Goal: Complete application form

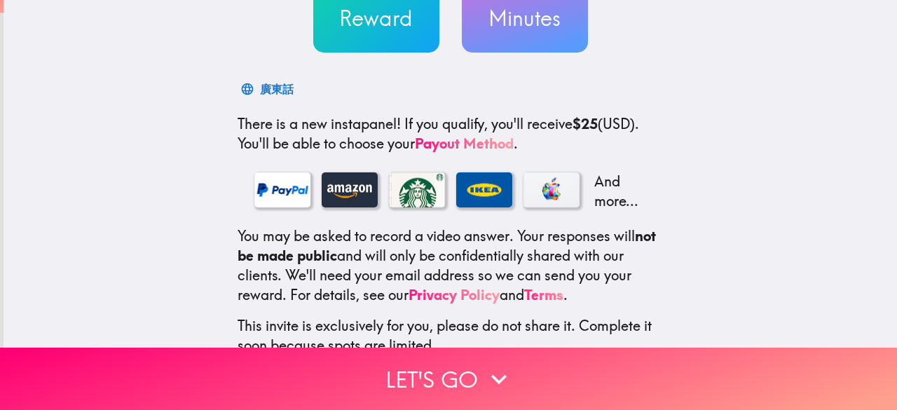
scroll to position [210, 0]
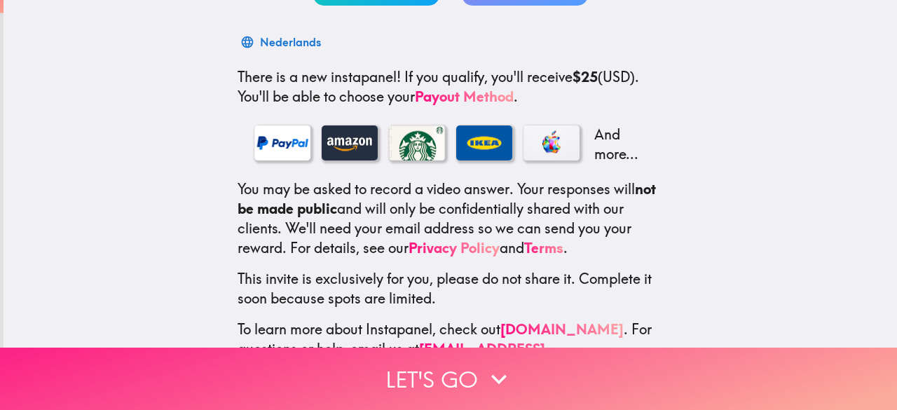
click at [433, 360] on button "Let's go" at bounding box center [448, 379] width 897 height 62
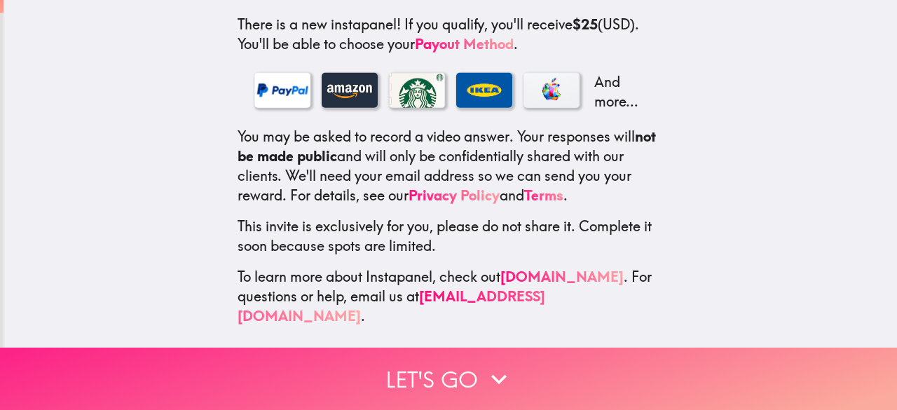
scroll to position [0, 0]
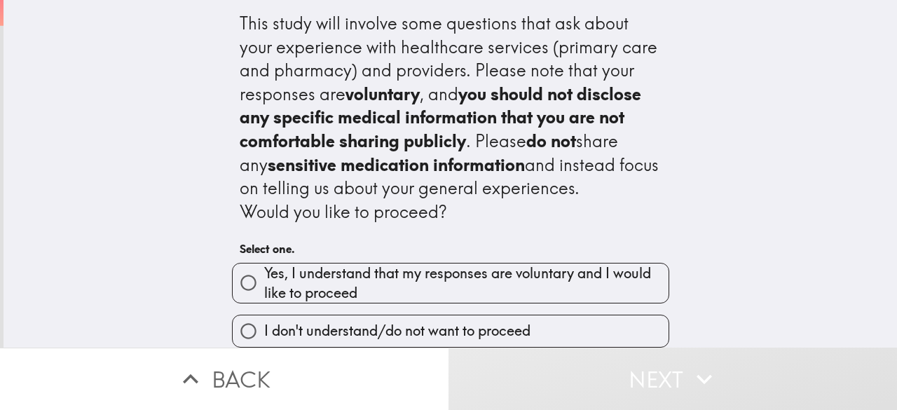
scroll to position [11, 0]
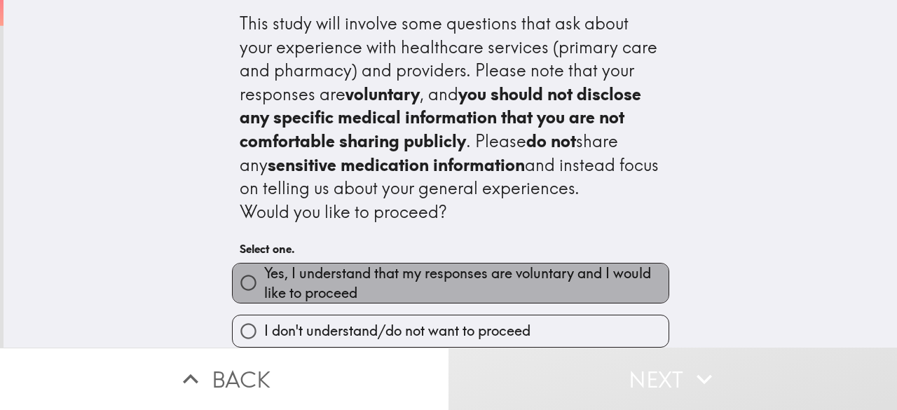
click at [547, 267] on span "Yes, I understand that my responses are voluntary and I would like to proceed" at bounding box center [466, 283] width 404 height 39
click at [264, 267] on input "Yes, I understand that my responses are voluntary and I would like to proceed" at bounding box center [249, 283] width 32 height 32
radio input "true"
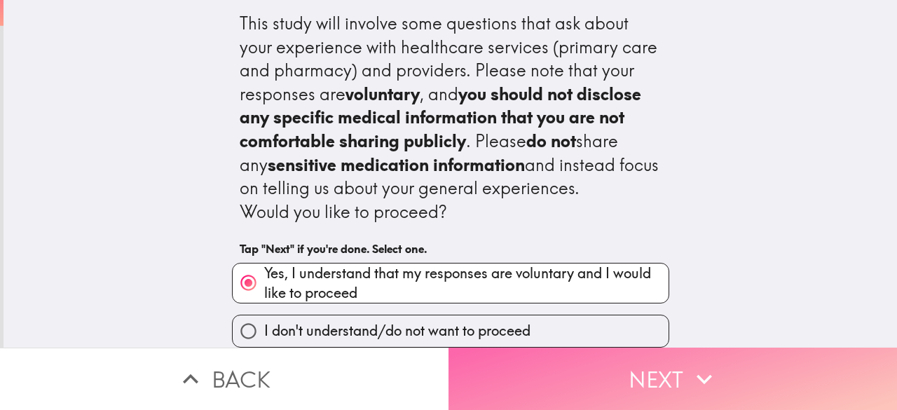
click at [532, 355] on button "Next" at bounding box center [673, 379] width 449 height 62
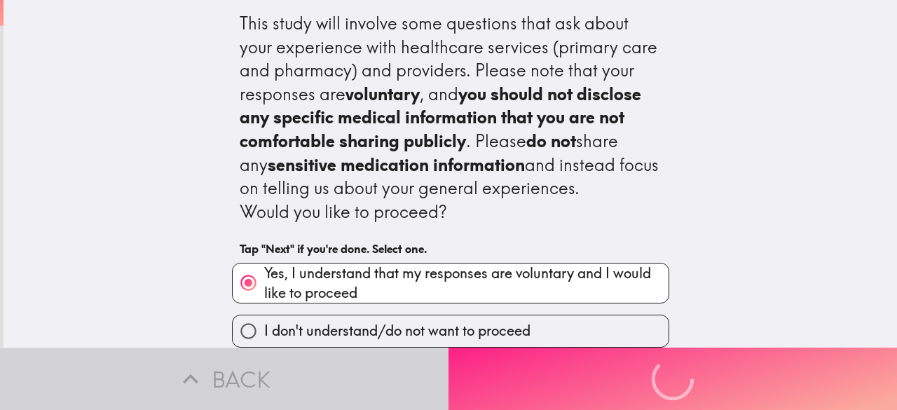
scroll to position [0, 0]
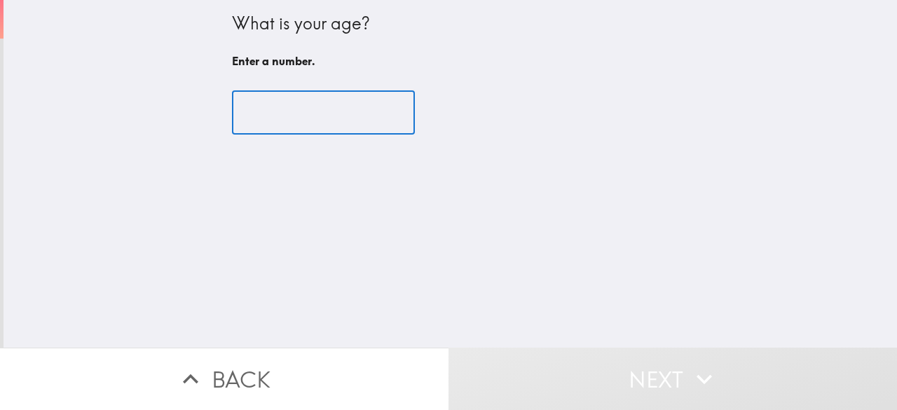
click at [326, 116] on input "number" at bounding box center [323, 112] width 183 height 43
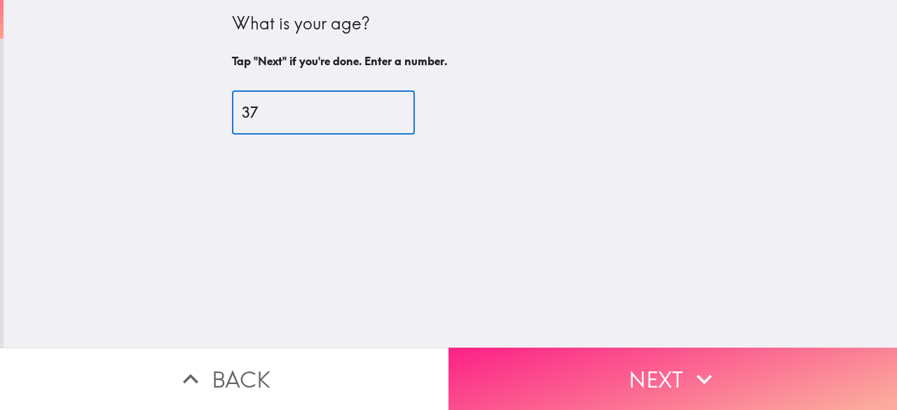
type input "37"
click at [484, 353] on button "Next" at bounding box center [673, 379] width 449 height 62
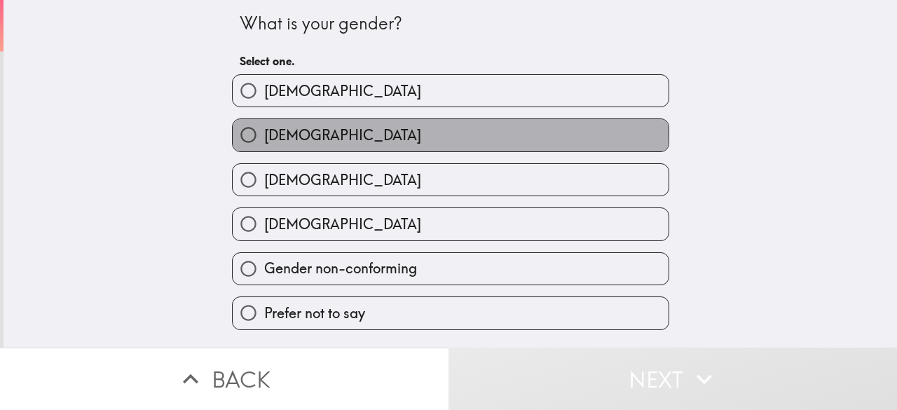
click at [272, 131] on span "[DEMOGRAPHIC_DATA]" at bounding box center [342, 135] width 157 height 20
click at [264, 131] on input "[DEMOGRAPHIC_DATA]" at bounding box center [249, 135] width 32 height 32
radio input "true"
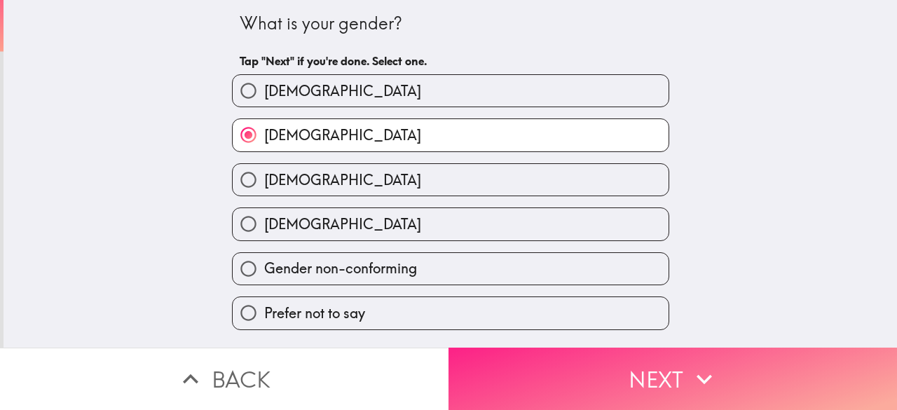
click at [588, 365] on button "Next" at bounding box center [673, 379] width 449 height 62
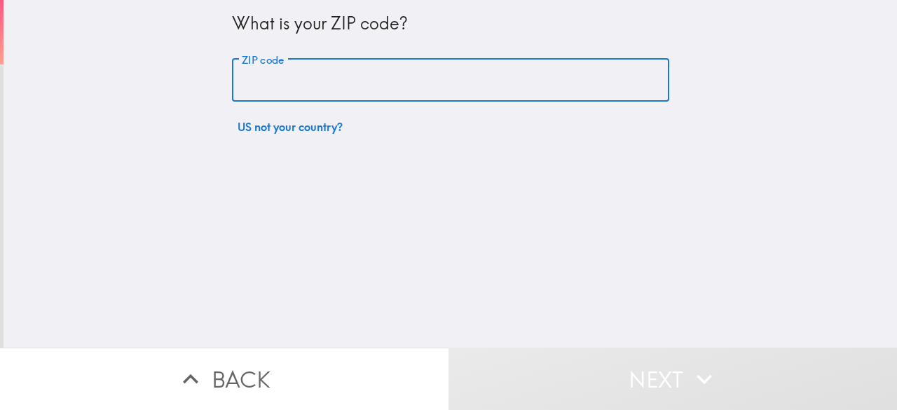
drag, startPoint x: 341, startPoint y: 93, endPoint x: 369, endPoint y: 90, distance: 27.5
click at [342, 92] on input "ZIP code" at bounding box center [450, 80] width 437 height 43
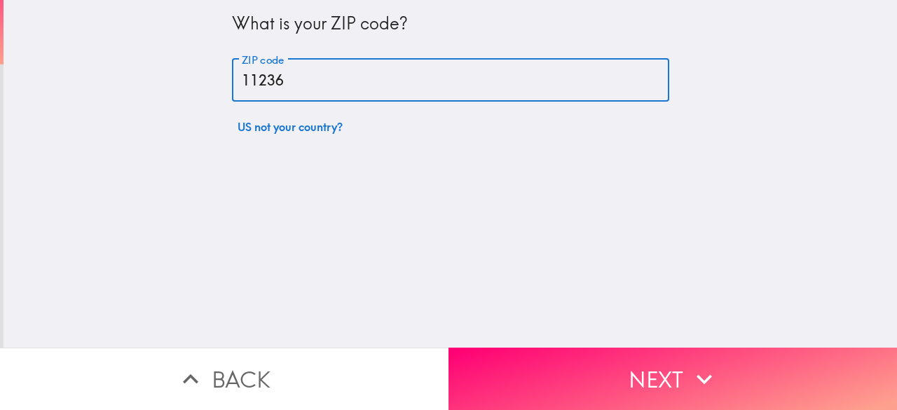
type input "11236"
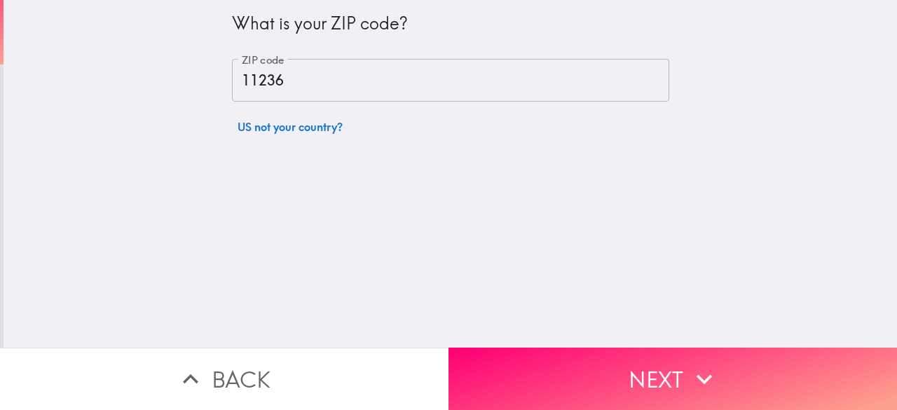
click at [675, 336] on div "What is your ZIP code? ZIP code 11236 ZIP code US not your country?" at bounding box center [451, 174] width 894 height 348
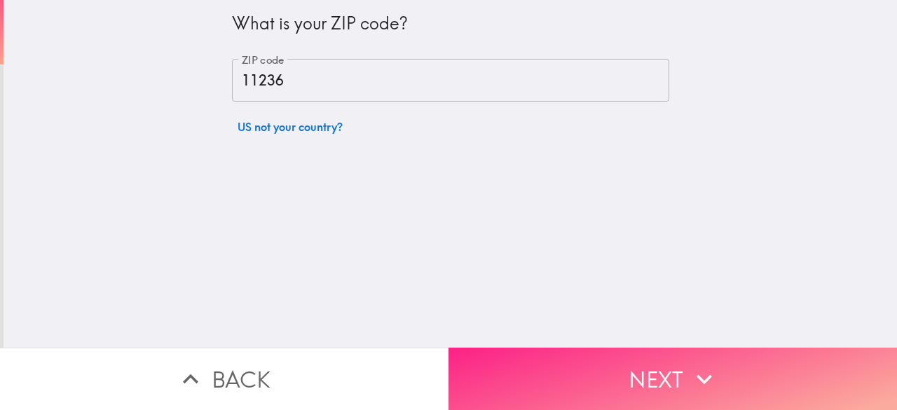
click at [678, 355] on button "Next" at bounding box center [673, 379] width 449 height 62
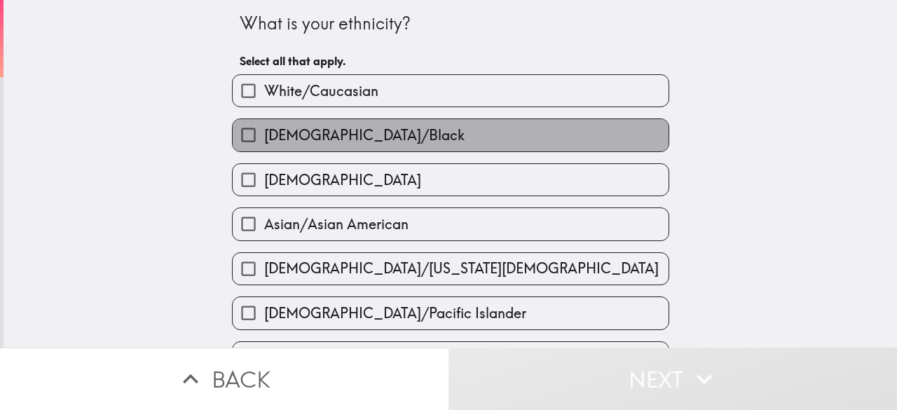
click at [401, 148] on label "[DEMOGRAPHIC_DATA]/Black" at bounding box center [451, 135] width 436 height 32
click at [264, 148] on input "[DEMOGRAPHIC_DATA]/Black" at bounding box center [249, 135] width 32 height 32
checkbox input "true"
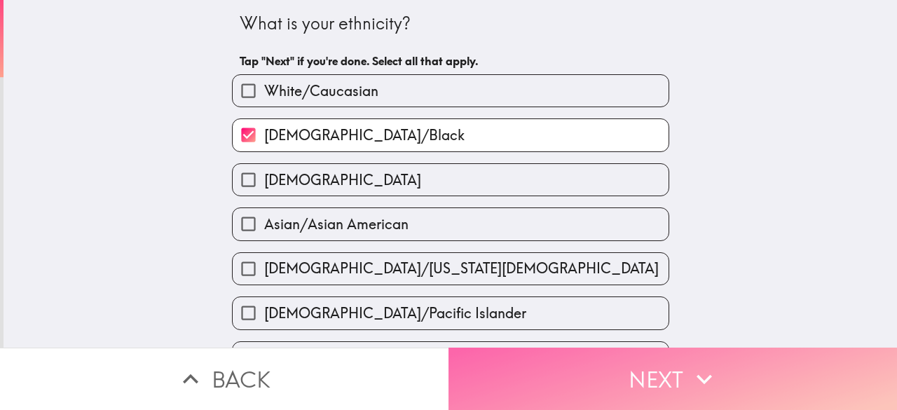
click at [636, 348] on button "Next" at bounding box center [673, 379] width 449 height 62
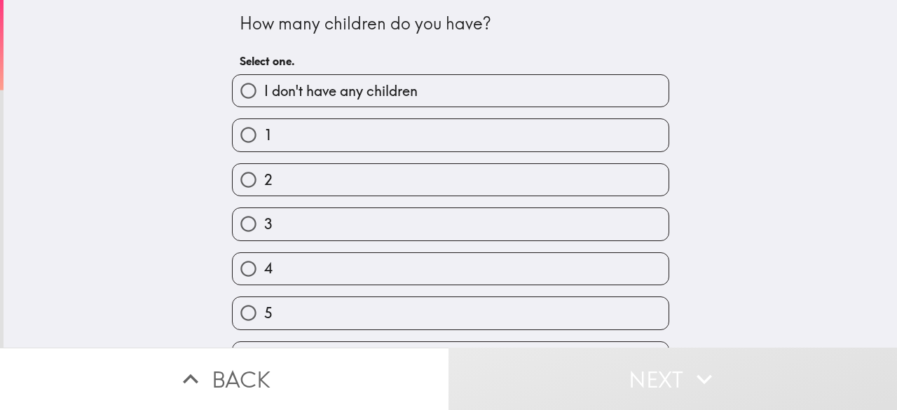
click at [381, 146] on label "1" at bounding box center [451, 135] width 436 height 32
click at [264, 146] on input "1" at bounding box center [249, 135] width 32 height 32
radio input "true"
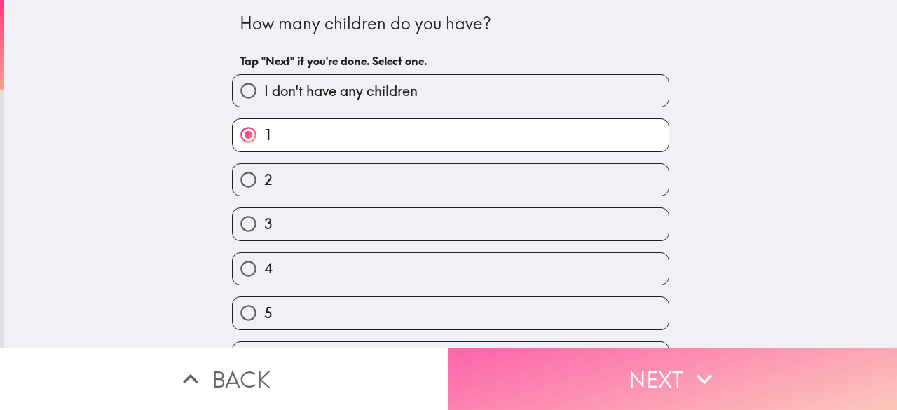
click at [556, 368] on button "Next" at bounding box center [673, 379] width 449 height 62
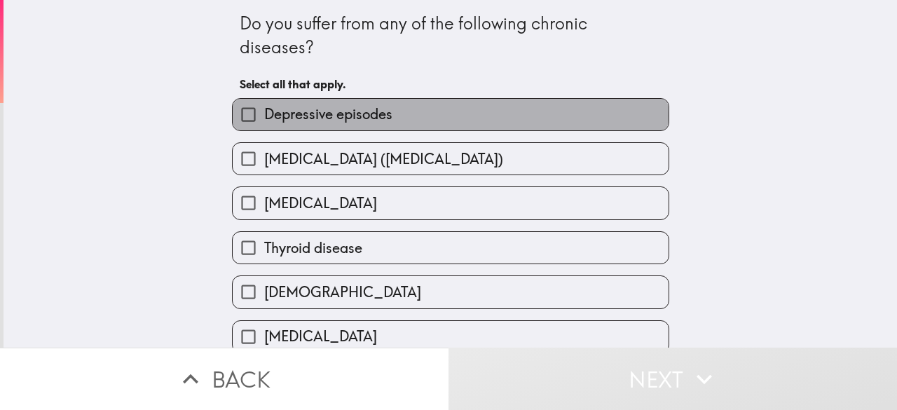
click at [364, 116] on span "Depressive episodes" at bounding box center [328, 114] width 128 height 20
click at [264, 116] on input "Depressive episodes" at bounding box center [249, 115] width 32 height 32
checkbox input "true"
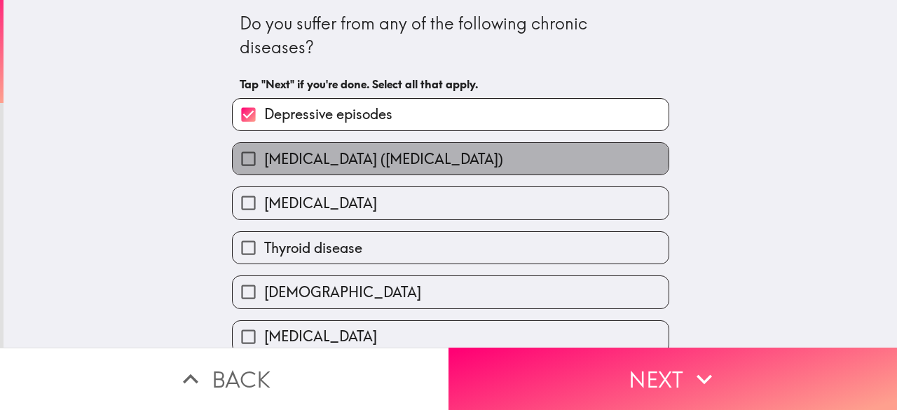
click at [395, 150] on span "[MEDICAL_DATA] ([MEDICAL_DATA])" at bounding box center [383, 159] width 239 height 20
click at [264, 150] on input "[MEDICAL_DATA] ([MEDICAL_DATA])" at bounding box center [249, 159] width 32 height 32
checkbox input "true"
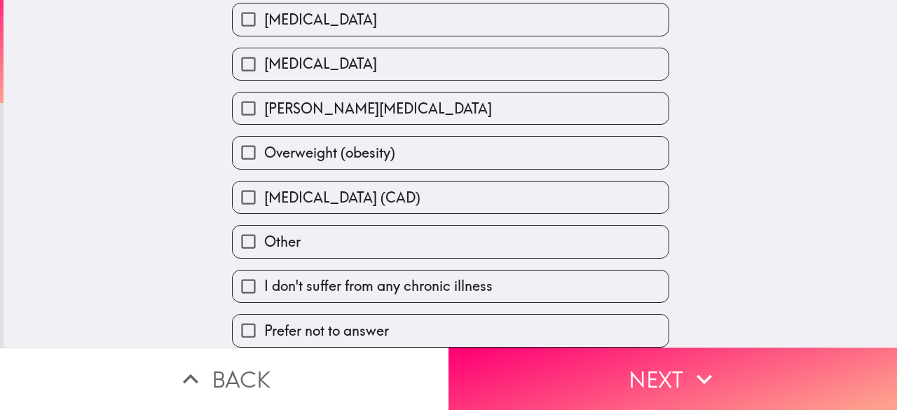
scroll to position [603, 0]
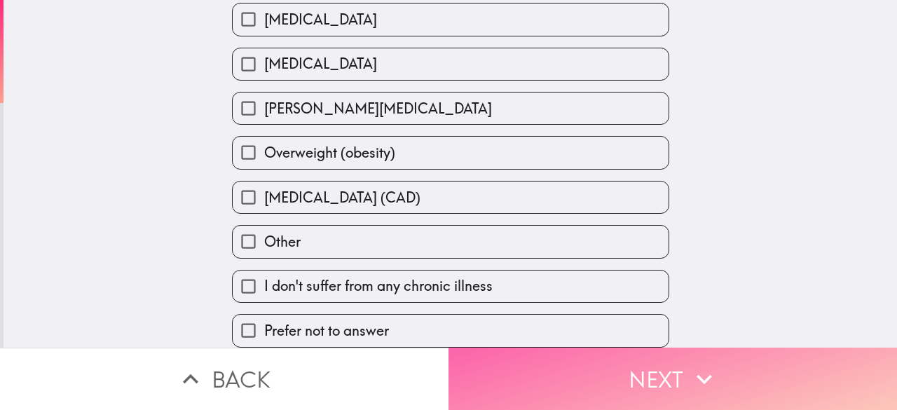
click at [510, 391] on button "Next" at bounding box center [673, 379] width 449 height 62
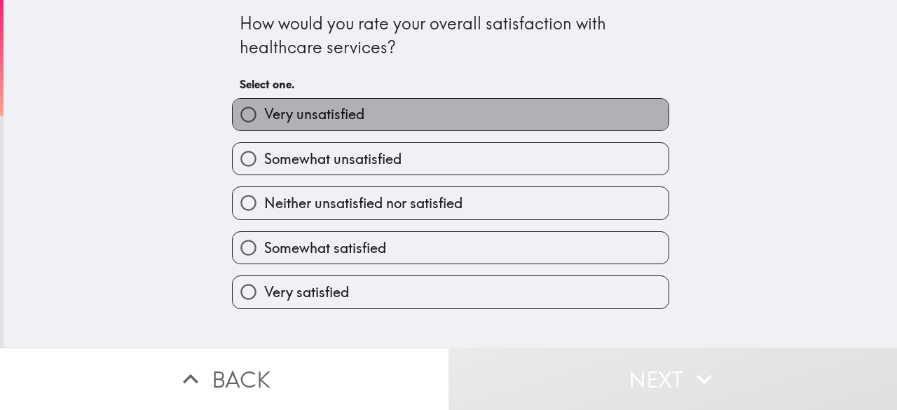
click at [344, 124] on label "Very unsatisfied" at bounding box center [451, 115] width 436 height 32
click at [264, 124] on input "Very unsatisfied" at bounding box center [249, 115] width 32 height 32
radio input "true"
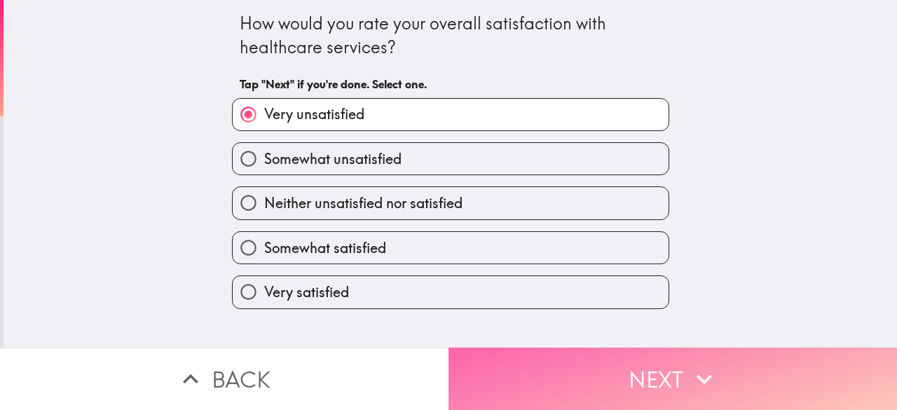
click at [540, 374] on button "Next" at bounding box center [673, 379] width 449 height 62
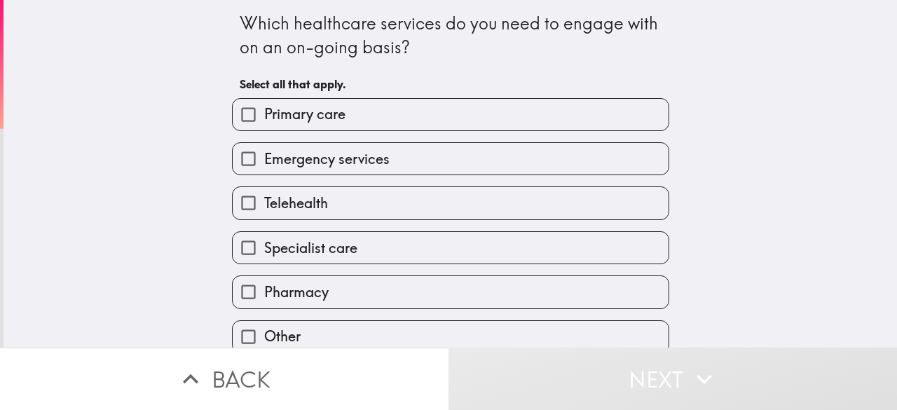
click at [453, 118] on label "Primary care" at bounding box center [451, 115] width 436 height 32
click at [264, 118] on input "Primary care" at bounding box center [249, 115] width 32 height 32
checkbox input "true"
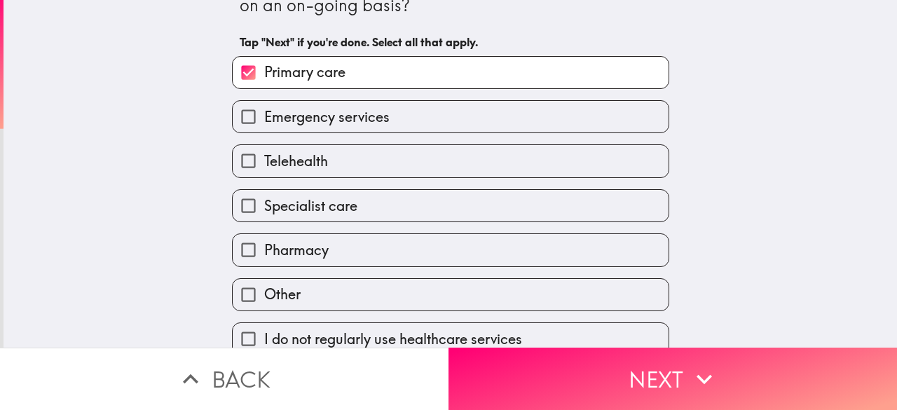
scroll to position [63, 0]
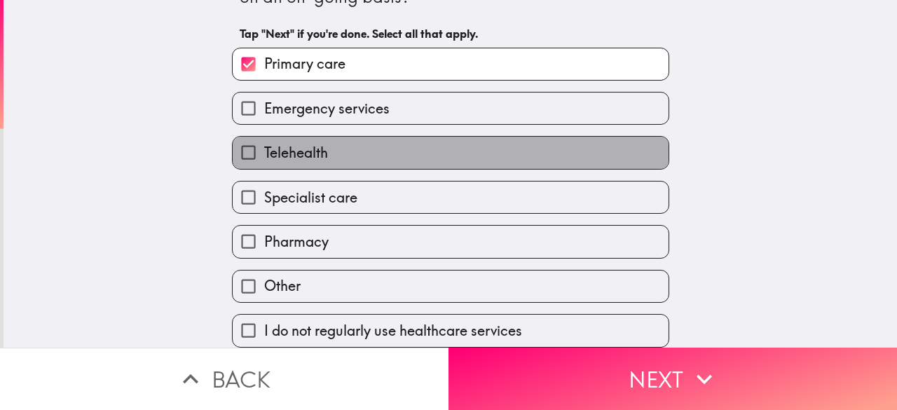
click at [428, 139] on label "Telehealth" at bounding box center [451, 153] width 436 height 32
click at [264, 139] on input "Telehealth" at bounding box center [249, 153] width 32 height 32
checkbox input "true"
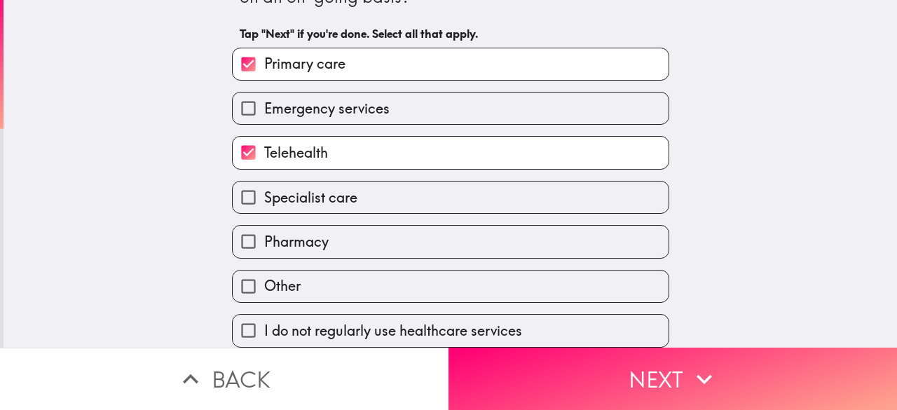
click at [441, 196] on label "Specialist care" at bounding box center [451, 198] width 436 height 32
click at [264, 196] on input "Specialist care" at bounding box center [249, 198] width 32 height 32
checkbox input "true"
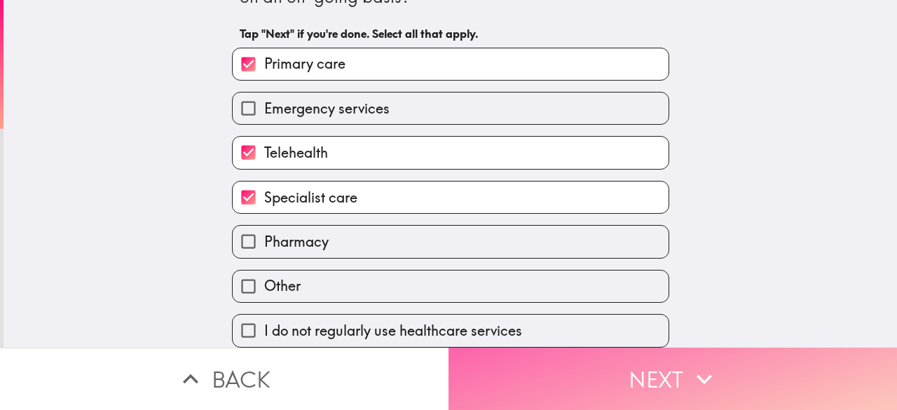
click at [631, 350] on button "Next" at bounding box center [673, 379] width 449 height 62
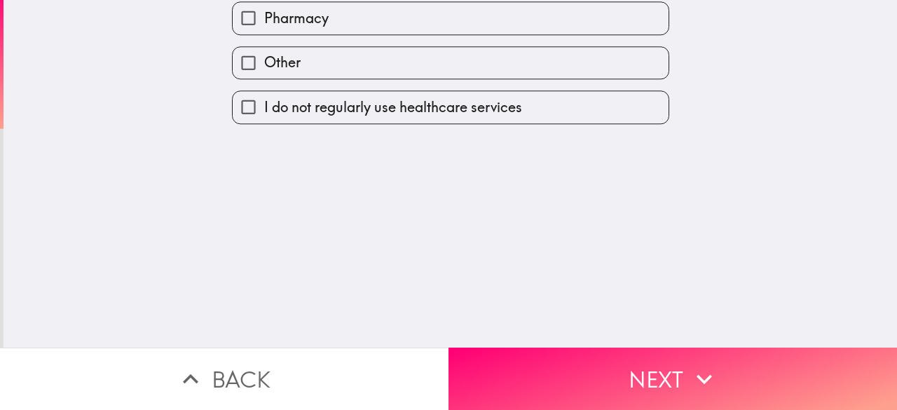
scroll to position [0, 0]
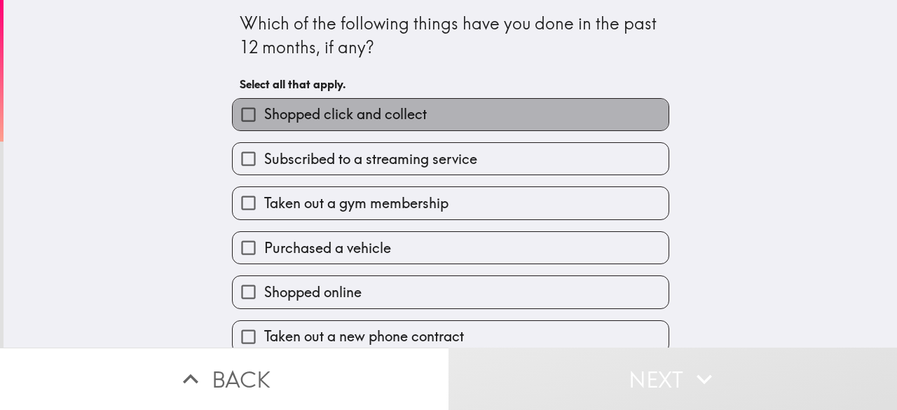
click at [503, 116] on label "Shopped click and collect" at bounding box center [451, 115] width 436 height 32
click at [264, 116] on input "Shopped click and collect" at bounding box center [249, 115] width 32 height 32
checkbox input "true"
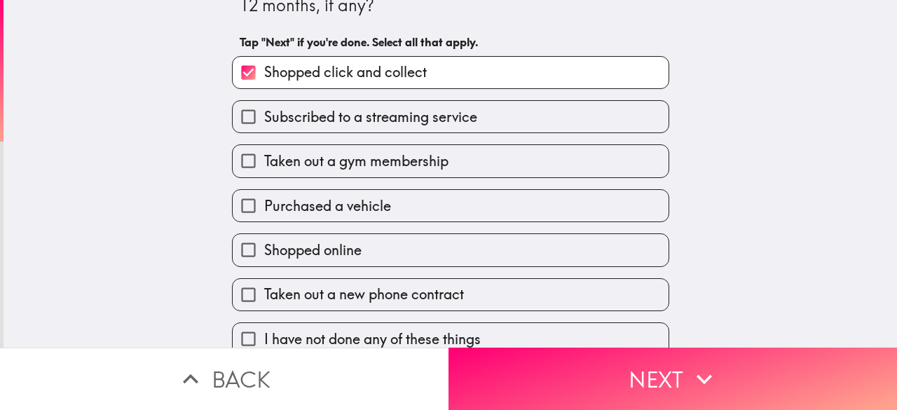
scroll to position [63, 0]
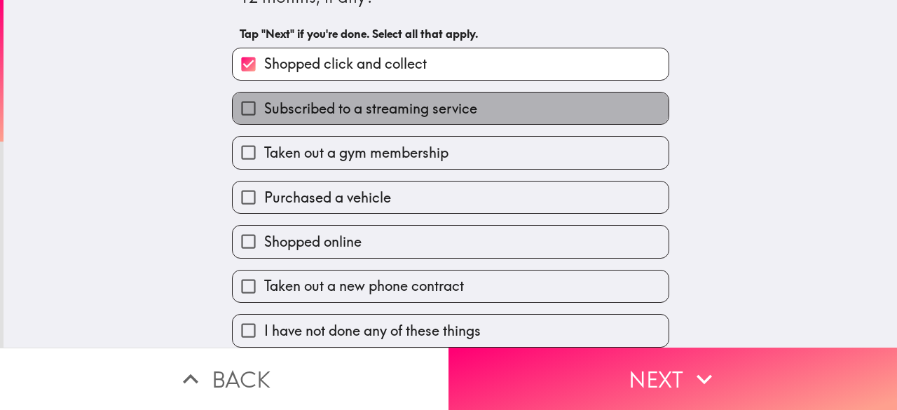
click at [486, 111] on label "Subscribed to a streaming service" at bounding box center [451, 109] width 436 height 32
click at [264, 111] on input "Subscribed to a streaming service" at bounding box center [249, 109] width 32 height 32
checkbox input "true"
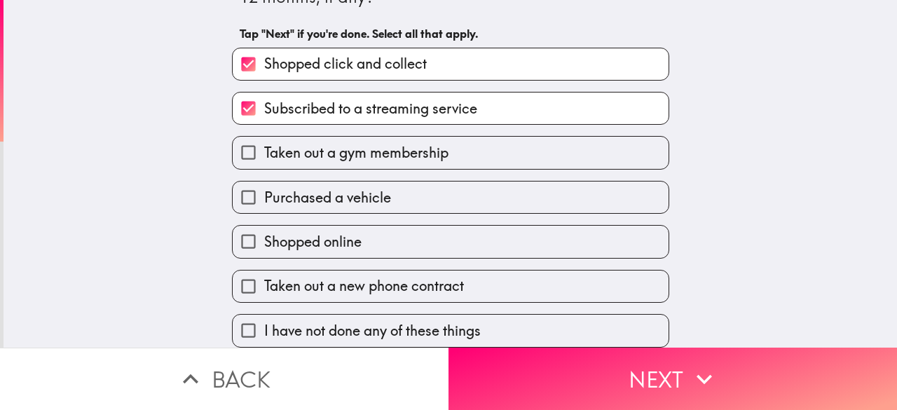
click at [493, 149] on label "Taken out a gym membership" at bounding box center [451, 153] width 436 height 32
click at [264, 149] on input "Taken out a gym membership" at bounding box center [249, 153] width 32 height 32
checkbox input "true"
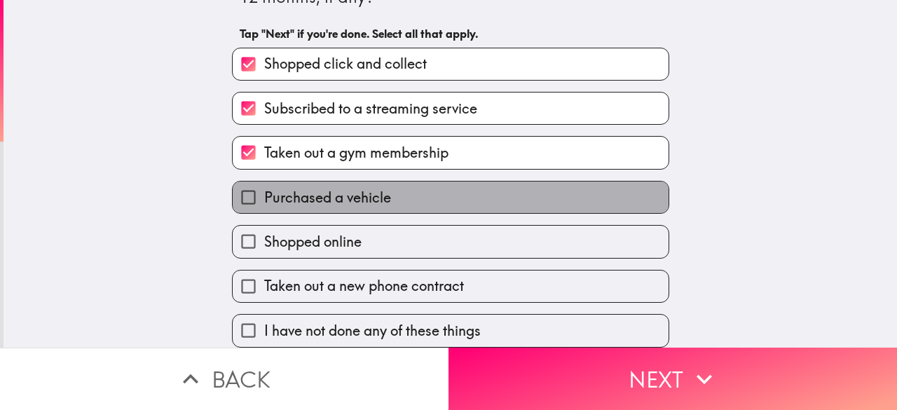
click at [477, 182] on label "Purchased a vehicle" at bounding box center [451, 198] width 436 height 32
click at [264, 182] on input "Purchased a vehicle" at bounding box center [249, 198] width 32 height 32
checkbox input "true"
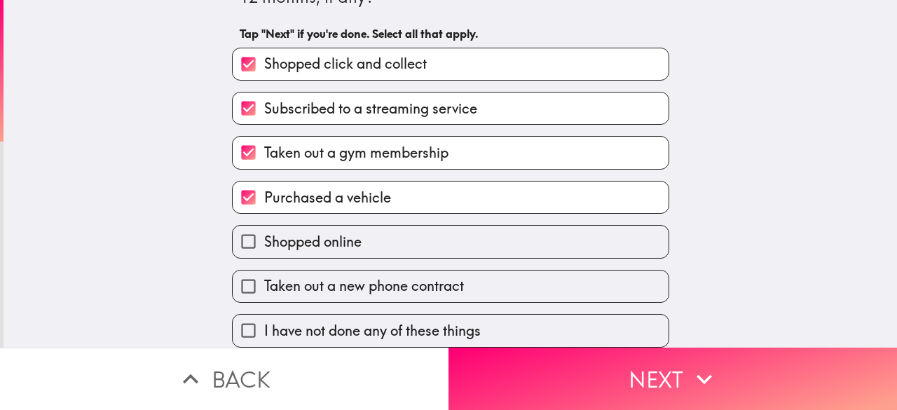
click at [484, 226] on label "Shopped online" at bounding box center [451, 242] width 436 height 32
click at [264, 226] on input "Shopped online" at bounding box center [249, 242] width 32 height 32
checkbox input "true"
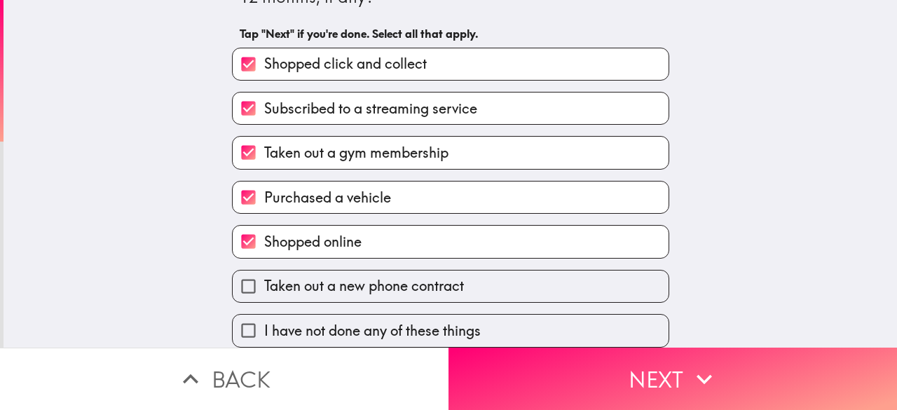
click at [484, 271] on label "Taken out a new phone contract" at bounding box center [451, 287] width 436 height 32
click at [264, 271] on input "Taken out a new phone contract" at bounding box center [249, 287] width 32 height 32
checkbox input "true"
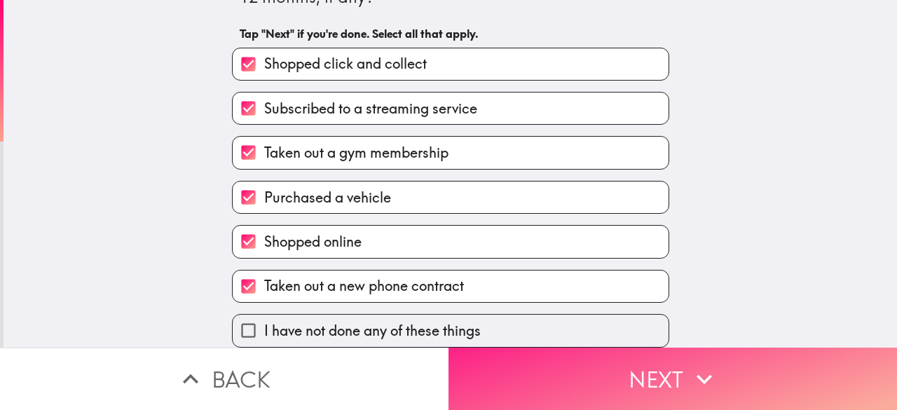
click at [575, 383] on button "Next" at bounding box center [673, 379] width 449 height 62
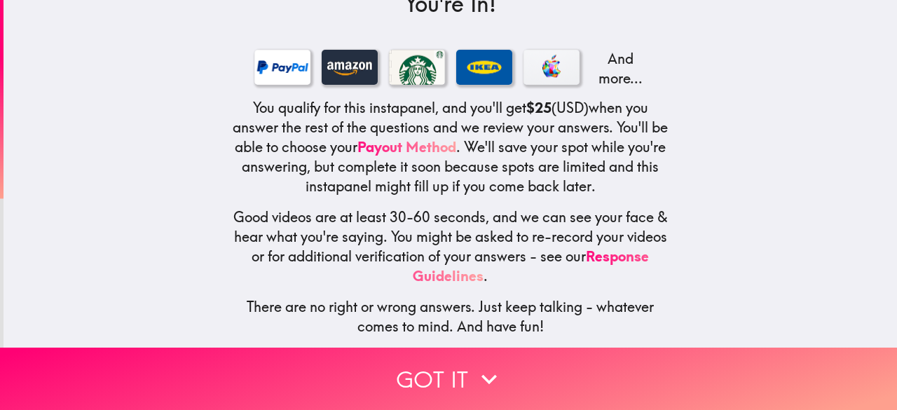
scroll to position [224, 0]
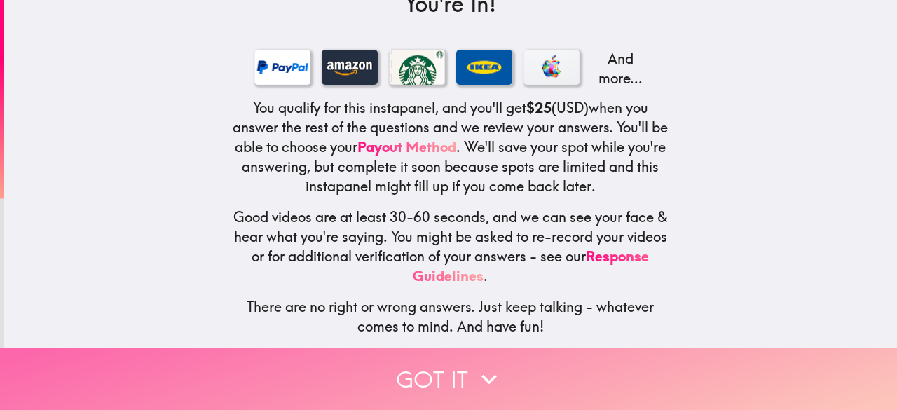
click at [450, 370] on button "Got it" at bounding box center [448, 379] width 897 height 62
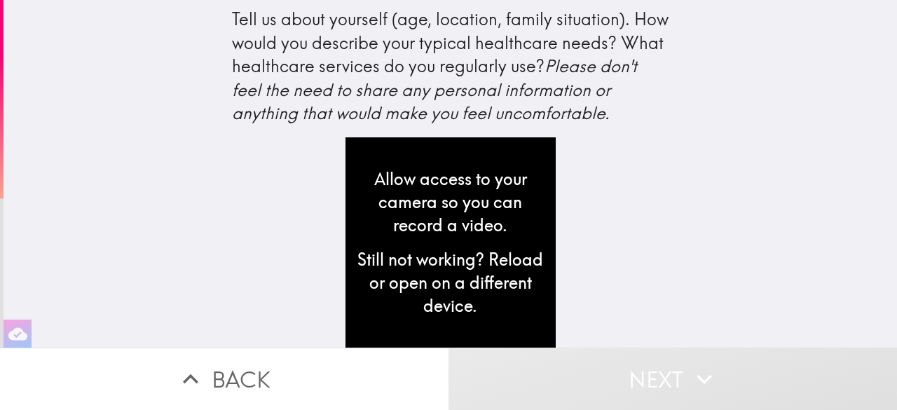
scroll to position [14, 0]
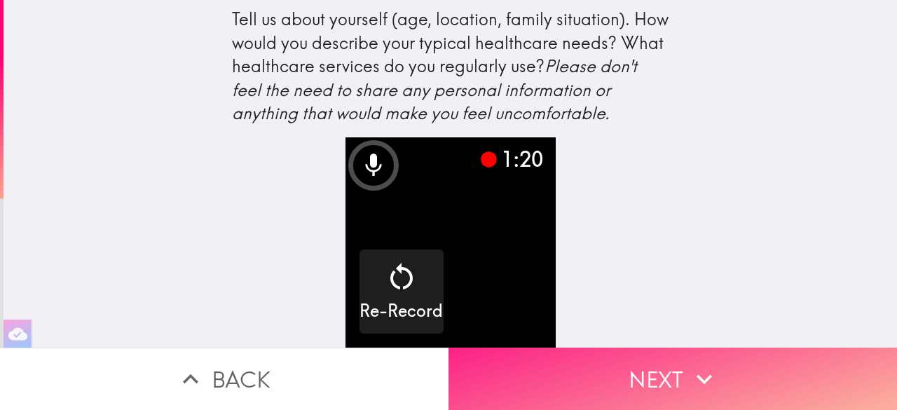
click at [573, 369] on button "Next" at bounding box center [673, 379] width 449 height 62
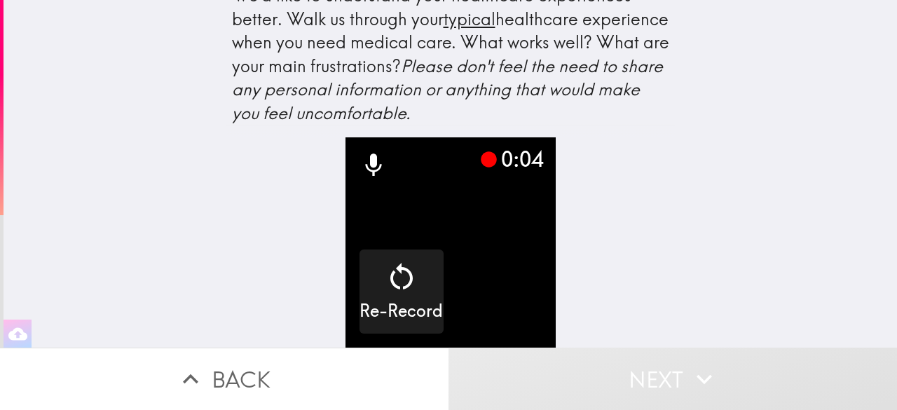
scroll to position [38, 0]
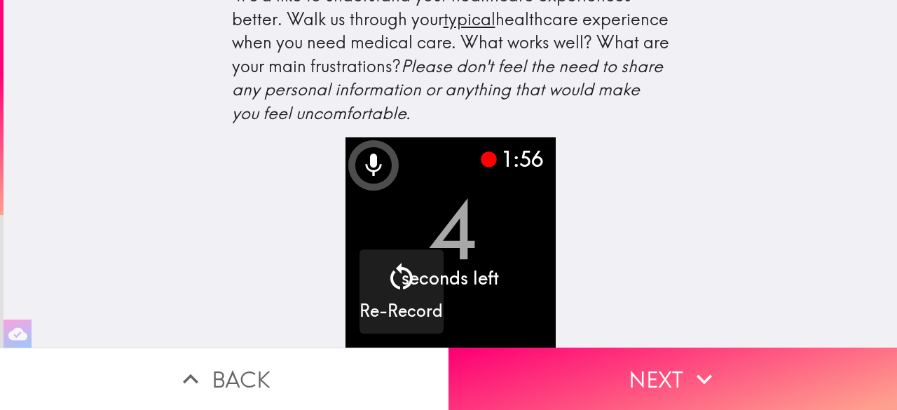
click at [573, 364] on button "Next" at bounding box center [673, 379] width 449 height 62
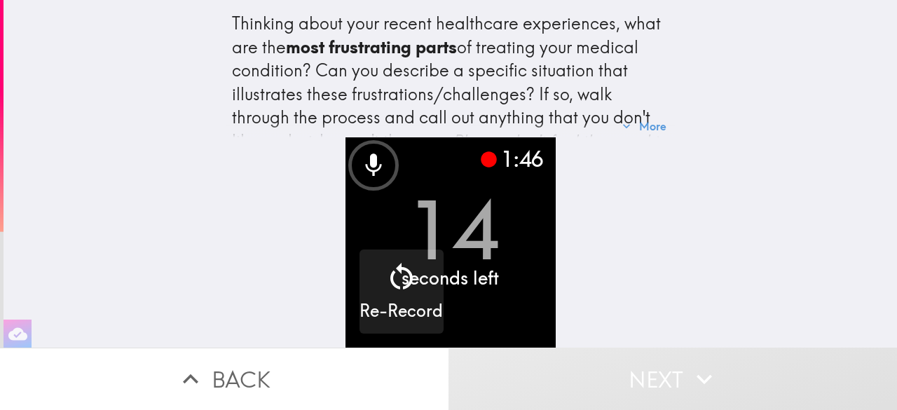
click at [643, 351] on button "Next" at bounding box center [673, 379] width 449 height 62
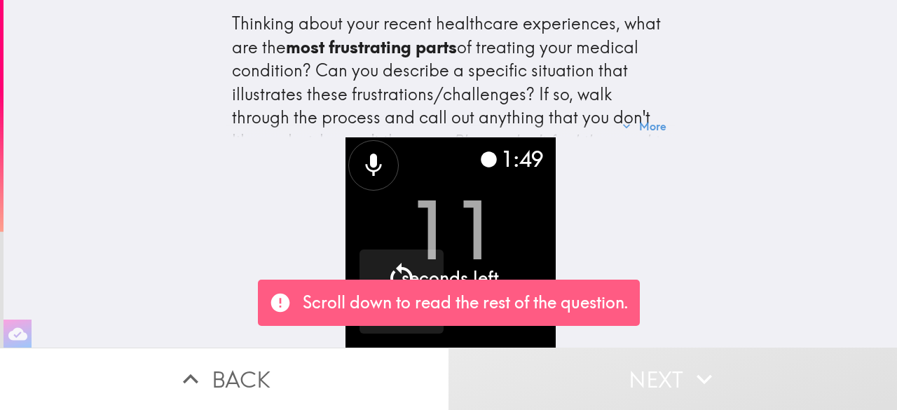
scroll to position [85, 0]
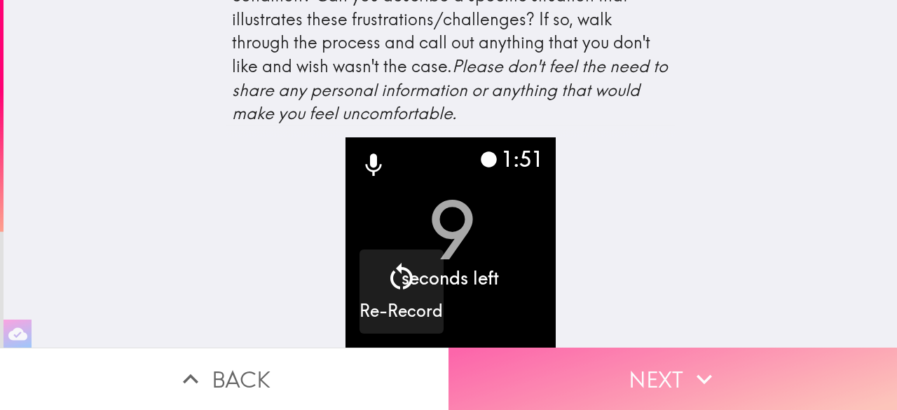
click at [642, 348] on button "Next" at bounding box center [673, 379] width 449 height 62
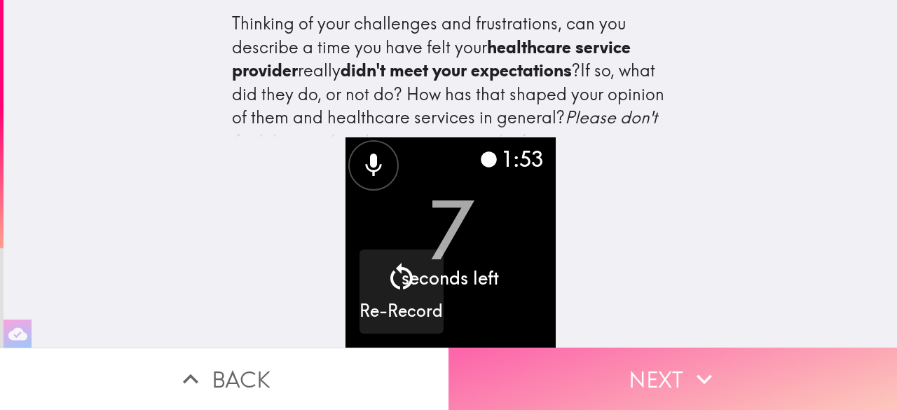
click at [576, 369] on button "Next" at bounding box center [673, 379] width 449 height 62
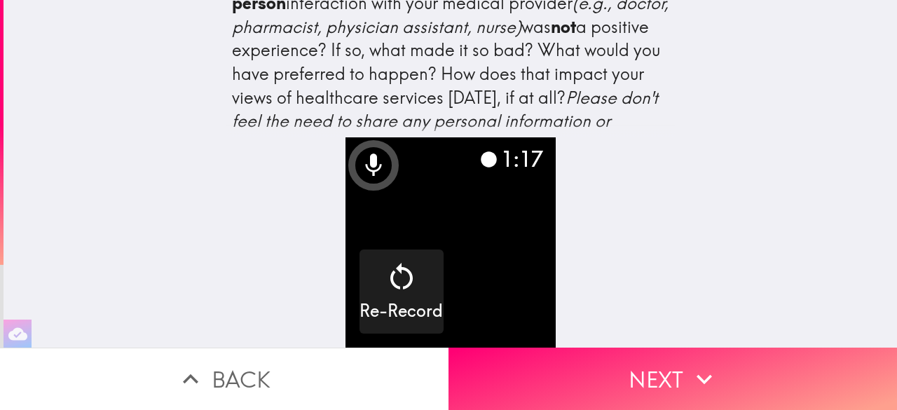
scroll to position [132, 0]
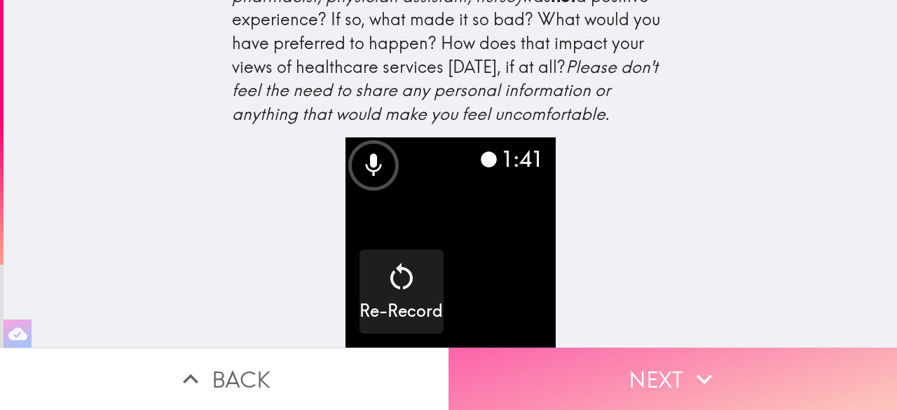
click at [662, 361] on button "Next" at bounding box center [673, 379] width 449 height 62
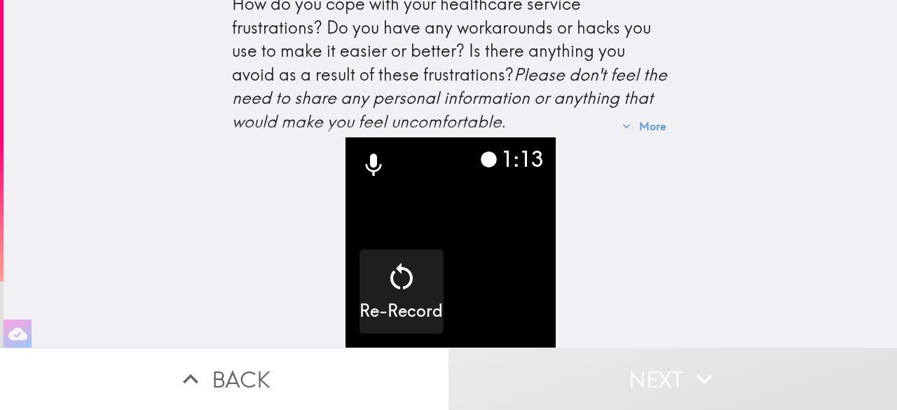
scroll to position [38, 0]
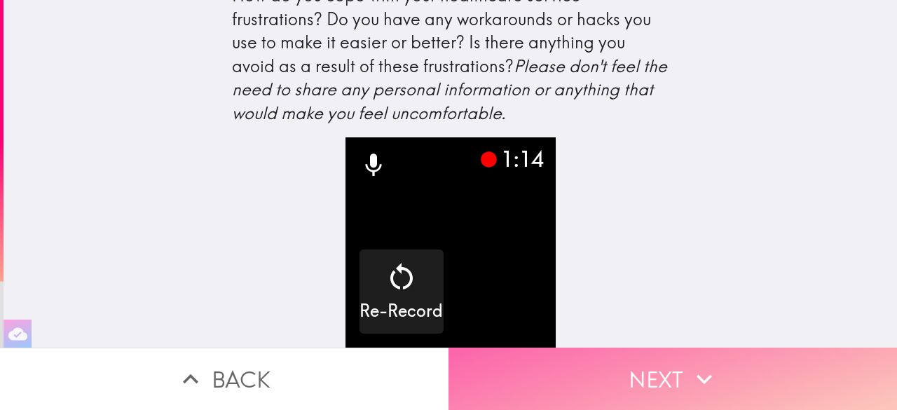
click at [621, 355] on button "Next" at bounding box center [673, 379] width 449 height 62
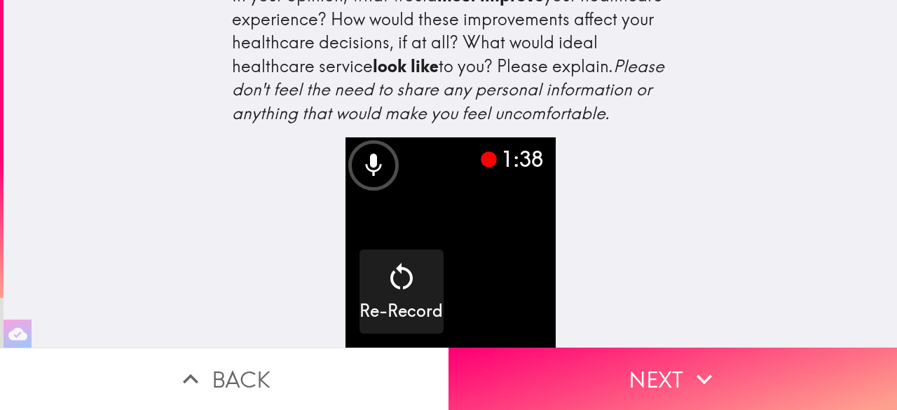
scroll to position [62, 0]
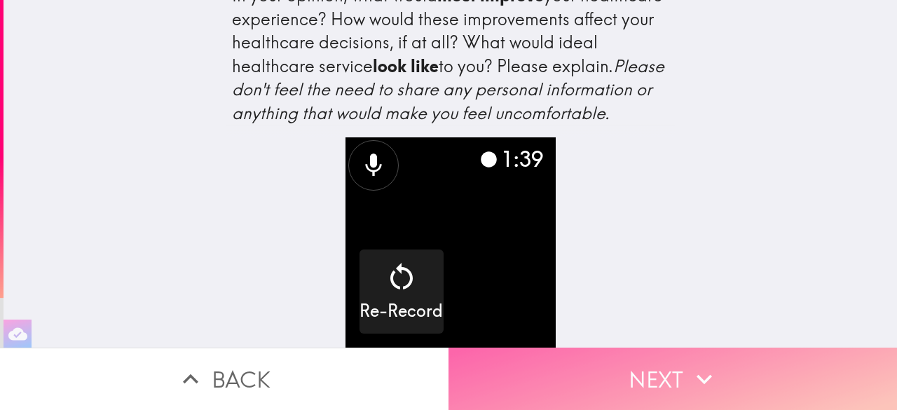
click at [575, 349] on button "Next" at bounding box center [673, 379] width 449 height 62
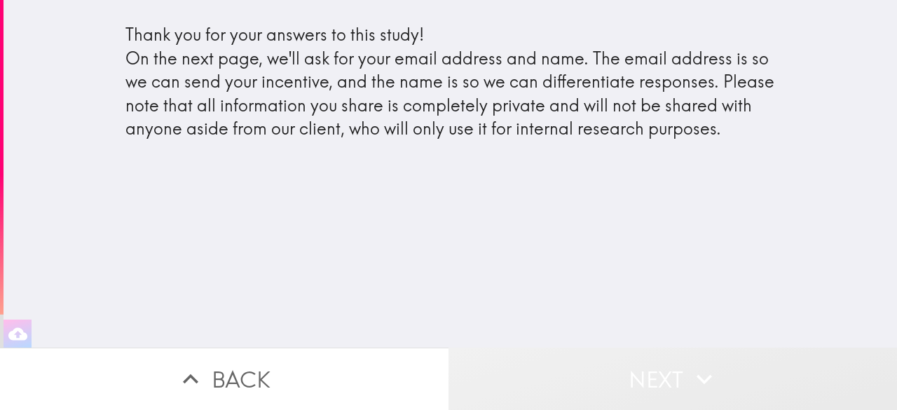
click at [578, 360] on button "Next" at bounding box center [673, 379] width 449 height 62
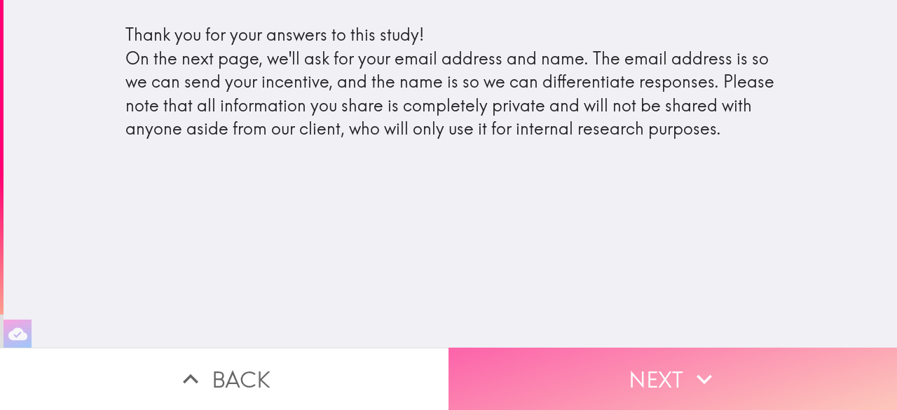
click at [552, 360] on button "Next" at bounding box center [673, 379] width 449 height 62
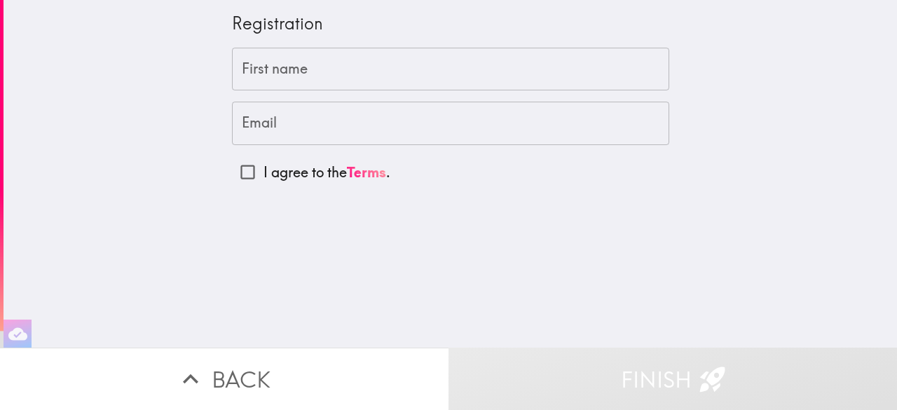
click at [406, 74] on input "First name" at bounding box center [450, 69] width 437 height 43
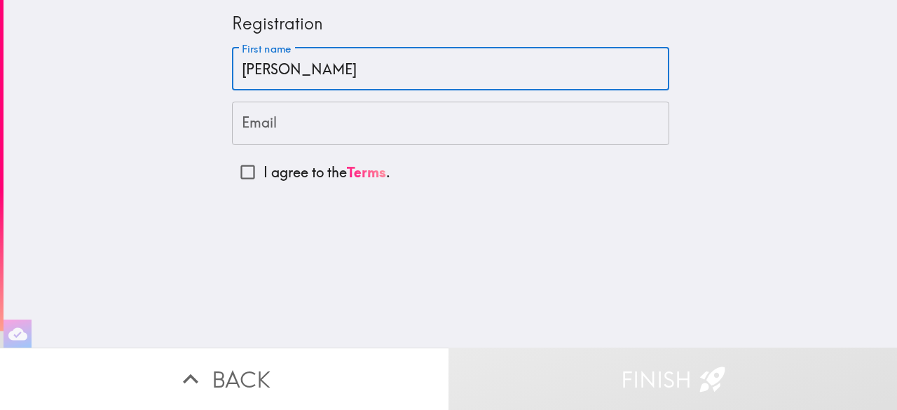
type input "[PERSON_NAME]"
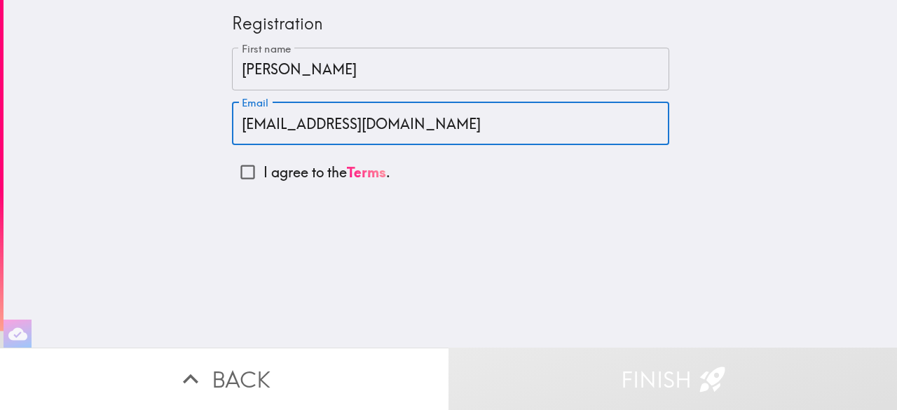
type input "[EMAIL_ADDRESS][DOMAIN_NAME]"
click at [240, 165] on input "I agree to the Terms ." at bounding box center [248, 172] width 32 height 32
checkbox input "true"
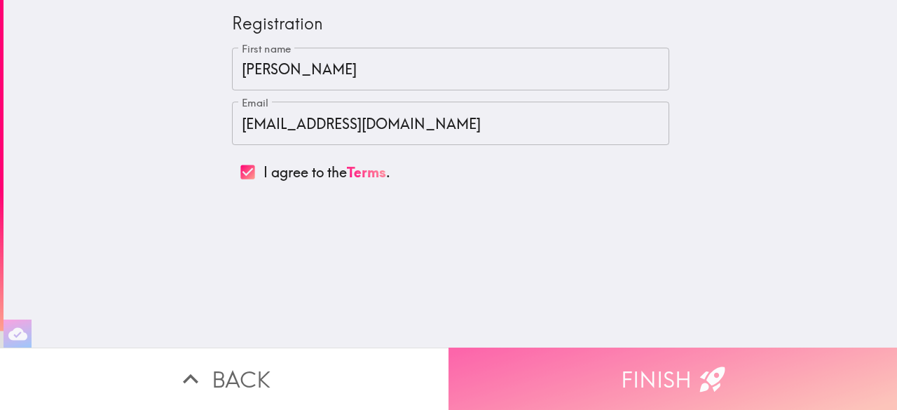
click at [501, 348] on button "Finish" at bounding box center [673, 379] width 449 height 62
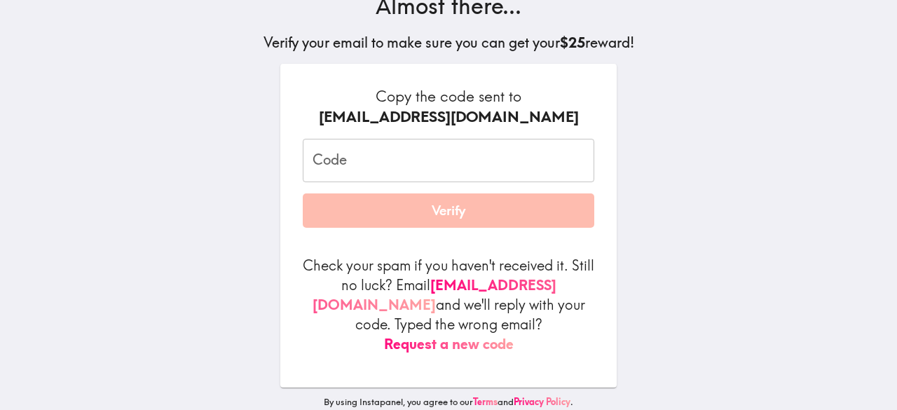
scroll to position [118, 0]
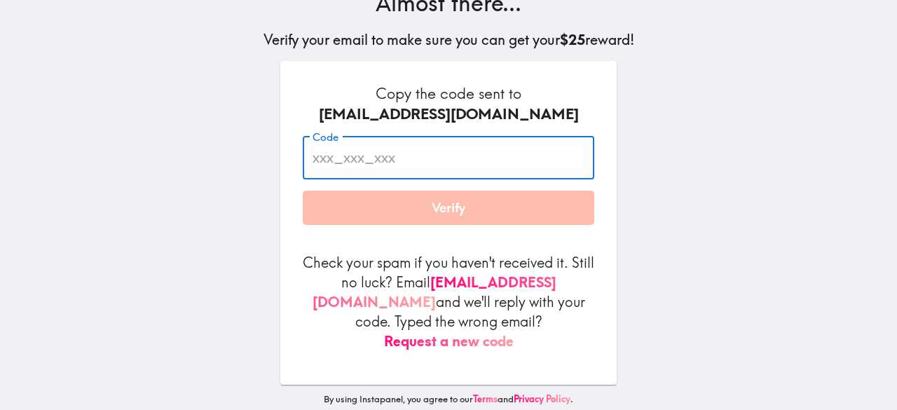
click at [488, 151] on input "Code" at bounding box center [449, 157] width 292 height 43
type input "mj9_72m_Gqr"
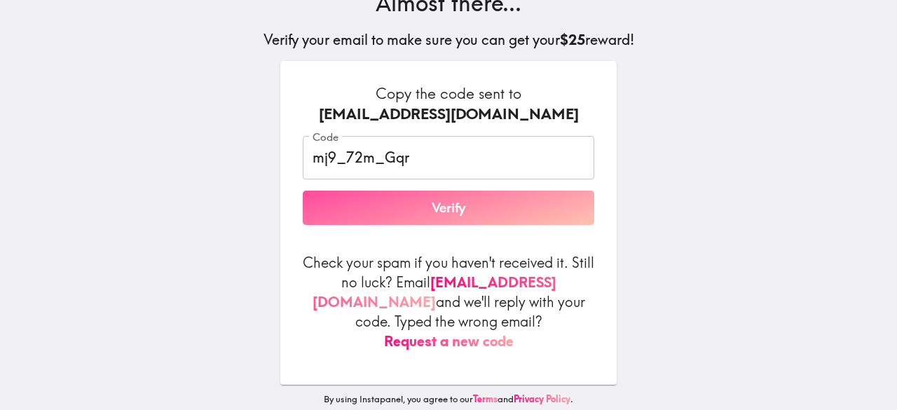
click at [459, 205] on button "Verify" at bounding box center [449, 208] width 292 height 35
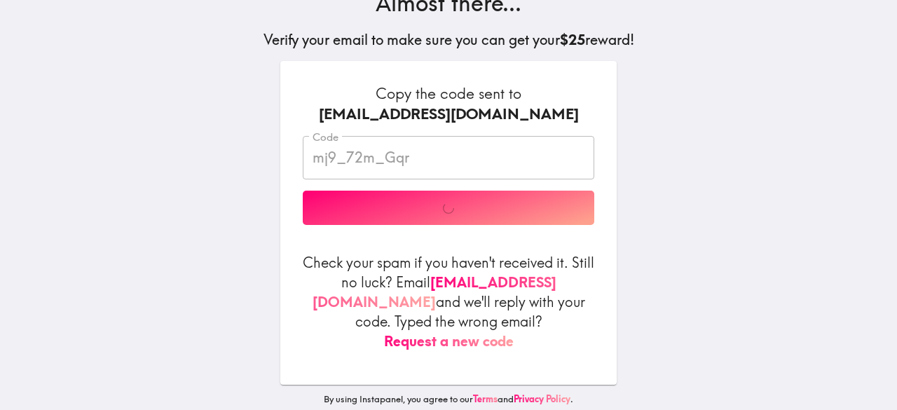
scroll to position [52, 0]
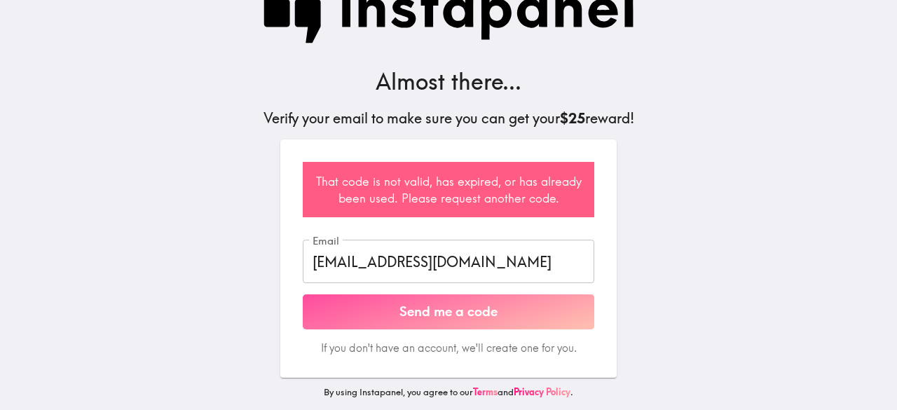
click at [533, 301] on button "Send me a code" at bounding box center [449, 311] width 292 height 35
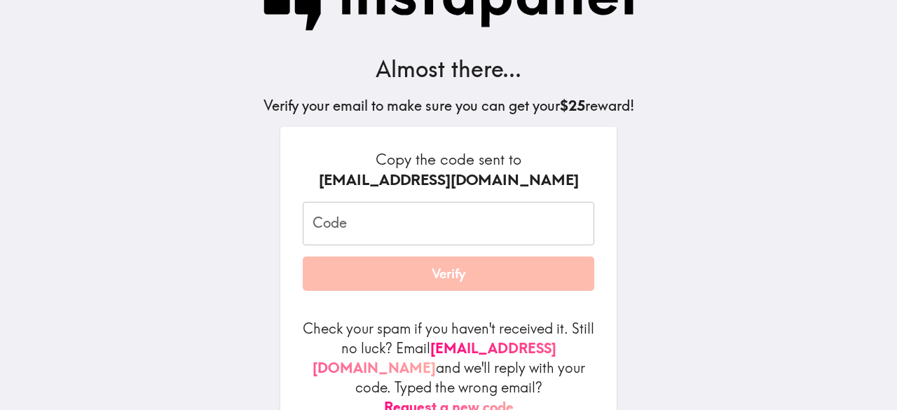
click at [431, 231] on input "Code" at bounding box center [449, 223] width 292 height 43
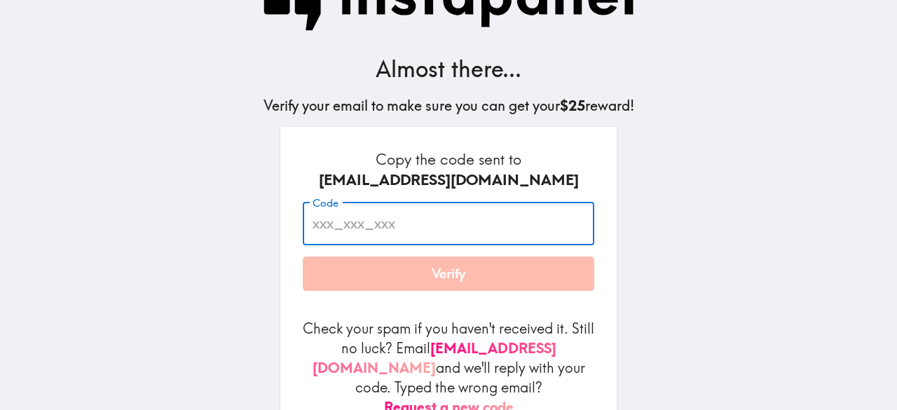
paste input "mJ9_72m_Gqr"
type input "mJ9_72m_Gqr"
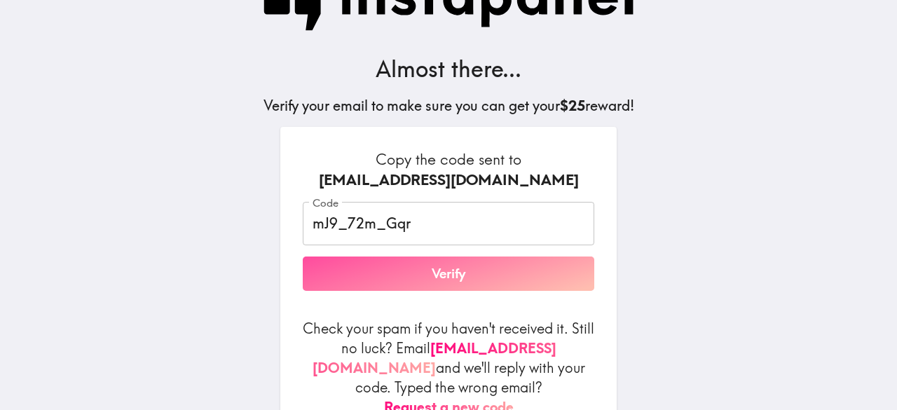
click at [461, 271] on button "Verify" at bounding box center [449, 274] width 292 height 35
